Goal: Transaction & Acquisition: Purchase product/service

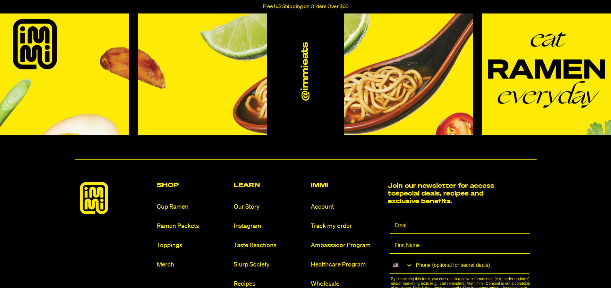
scroll to position [3057, 0]
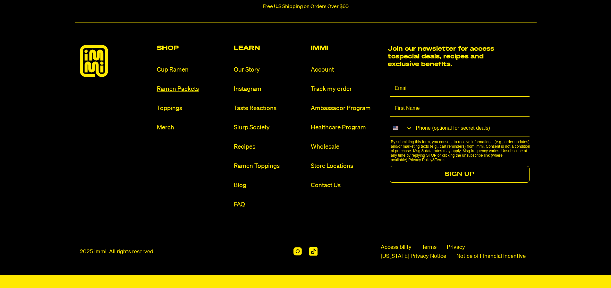
click at [185, 88] on link "Ramen Packets" at bounding box center [193, 89] width 72 height 9
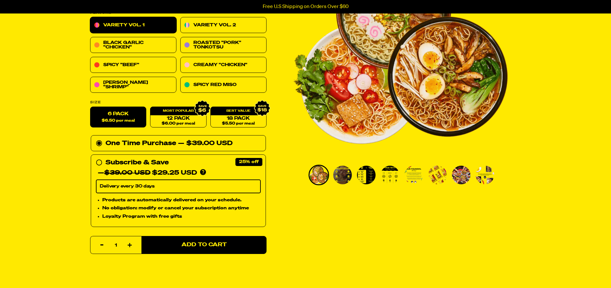
scroll to position [96, 0]
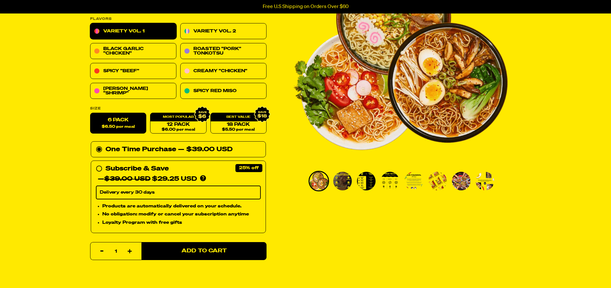
click at [376, 181] on ul "PDP main carousel thumbnails" at bounding box center [404, 181] width 190 height 21
click at [333, 182] on img "Go to slide 2" at bounding box center [342, 181] width 19 height 19
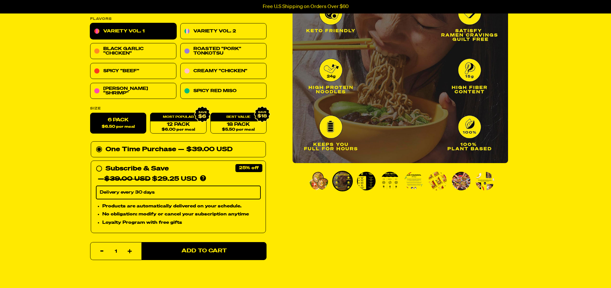
scroll to position [64, 0]
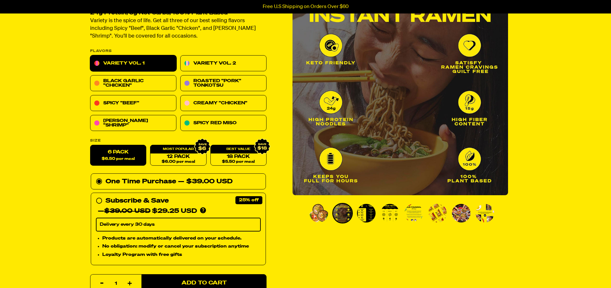
click at [365, 214] on img "Go to slide 3" at bounding box center [366, 213] width 19 height 19
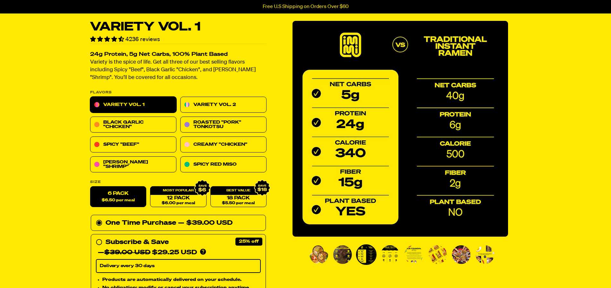
scroll to position [32, 0]
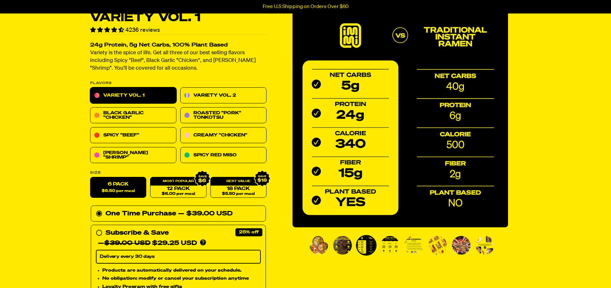
click at [394, 241] on img "Go to slide 4" at bounding box center [390, 245] width 19 height 19
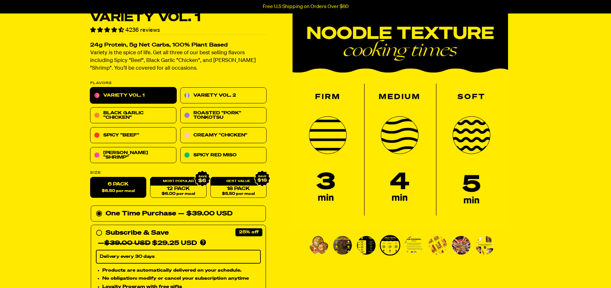
click at [417, 245] on img "Go to slide 5" at bounding box center [414, 245] width 19 height 19
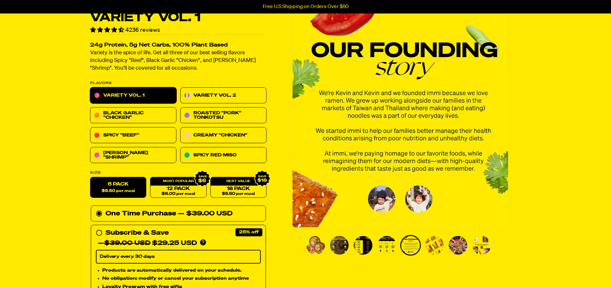
click at [382, 245] on img "Go to slide 4" at bounding box center [387, 245] width 19 height 19
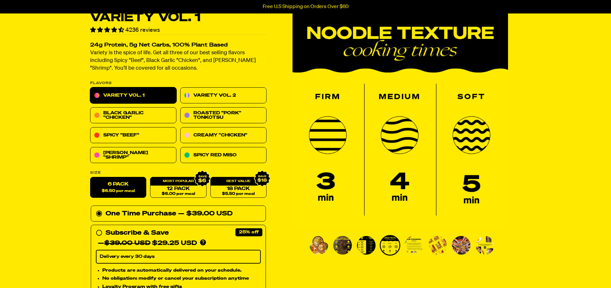
click at [431, 251] on img "Go to slide 6" at bounding box center [437, 245] width 19 height 19
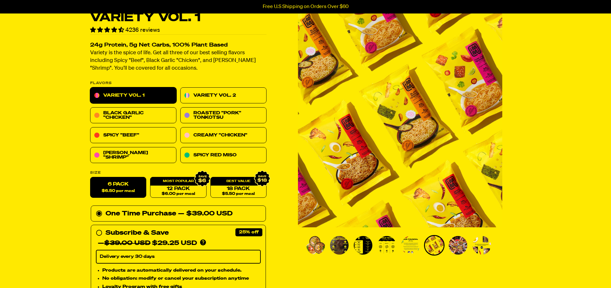
click at [425, 250] on li "Go to slide 6" at bounding box center [434, 245] width 21 height 21
click at [407, 244] on img "Go to slide 5" at bounding box center [410, 245] width 19 height 19
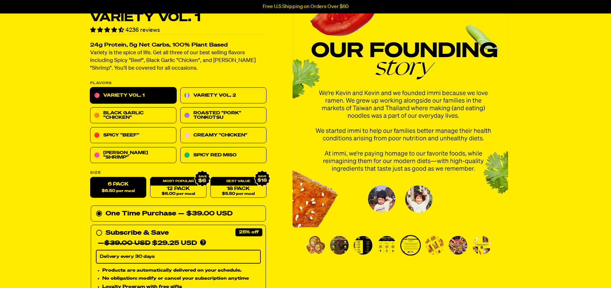
click at [454, 251] on img "Go to slide 7" at bounding box center [458, 245] width 19 height 19
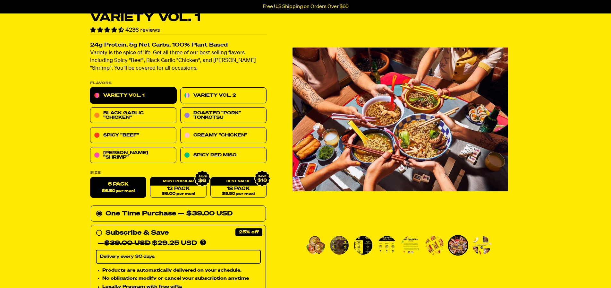
click at [481, 247] on img "Go to slide 8" at bounding box center [482, 245] width 19 height 19
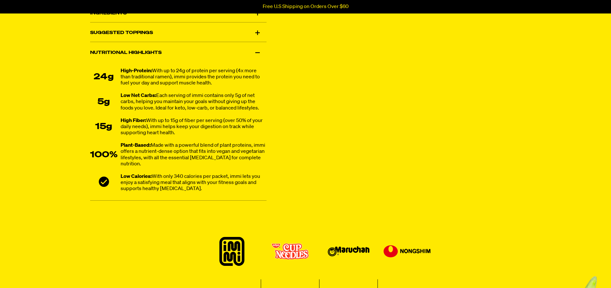
scroll to position [353, 0]
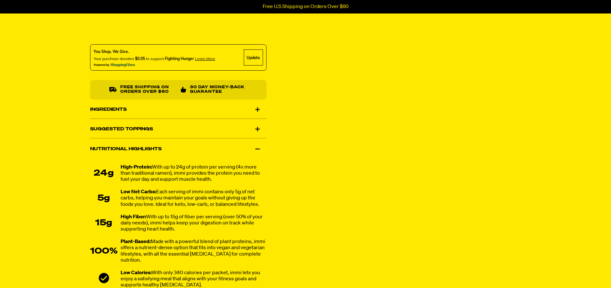
click at [173, 117] on div "Ingredients" at bounding box center [178, 109] width 176 height 18
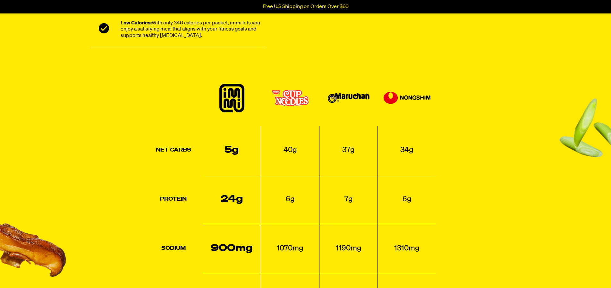
scroll to position [739, 0]
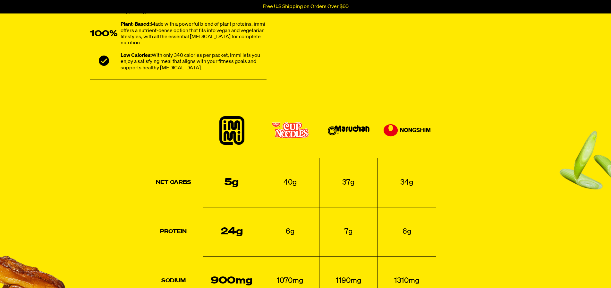
drag, startPoint x: 175, startPoint y: 54, endPoint x: 229, endPoint y: 54, distance: 54.2
click at [229, 54] on div "Low Calories: With only 340 calories per packet, immi lets you enjoy a satisfyi…" at bounding box center [194, 62] width 146 height 19
